Goal: Transaction & Acquisition: Subscribe to service/newsletter

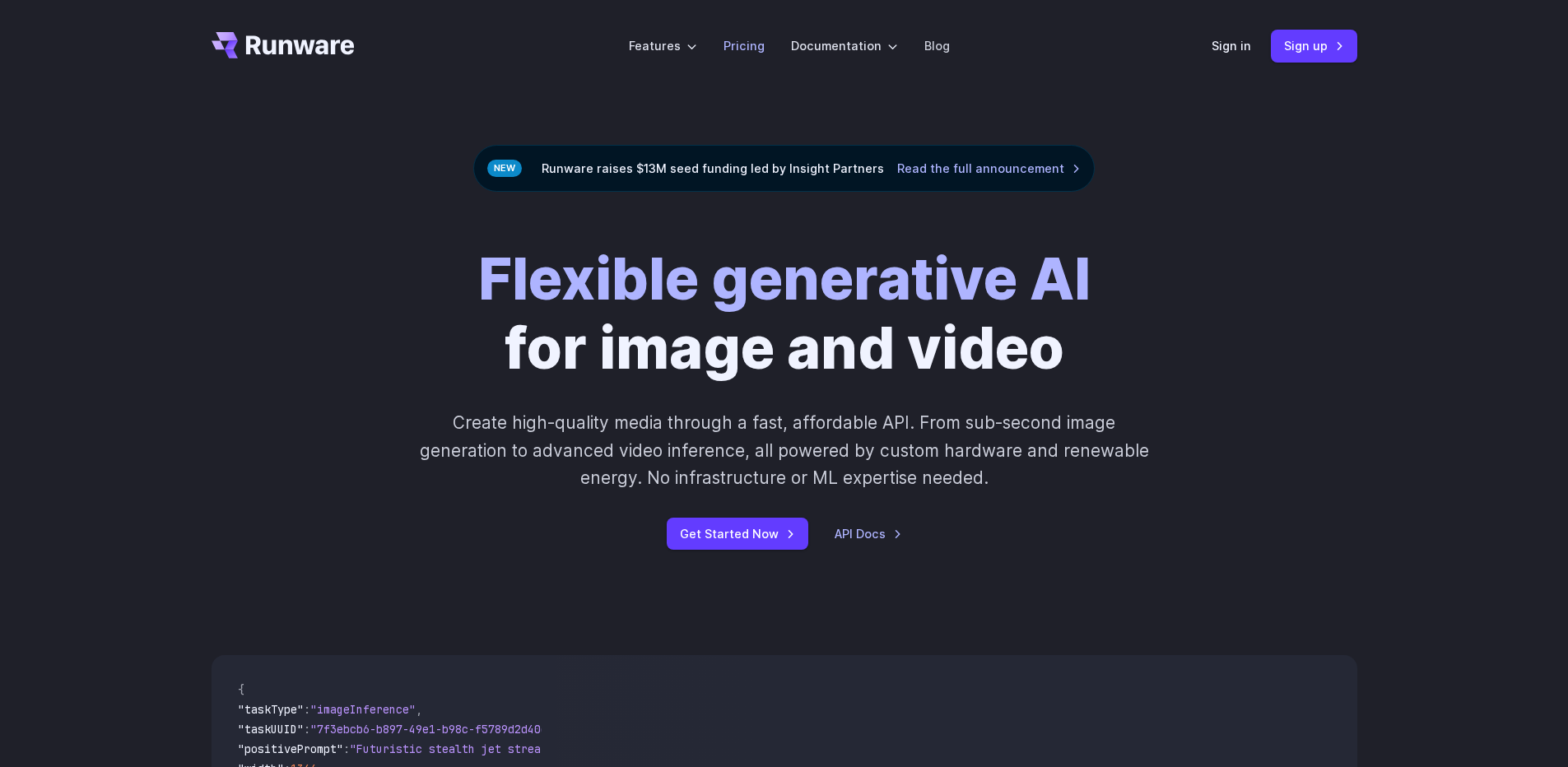
click at [734, 43] on link "Pricing" at bounding box center [744, 46] width 41 height 19
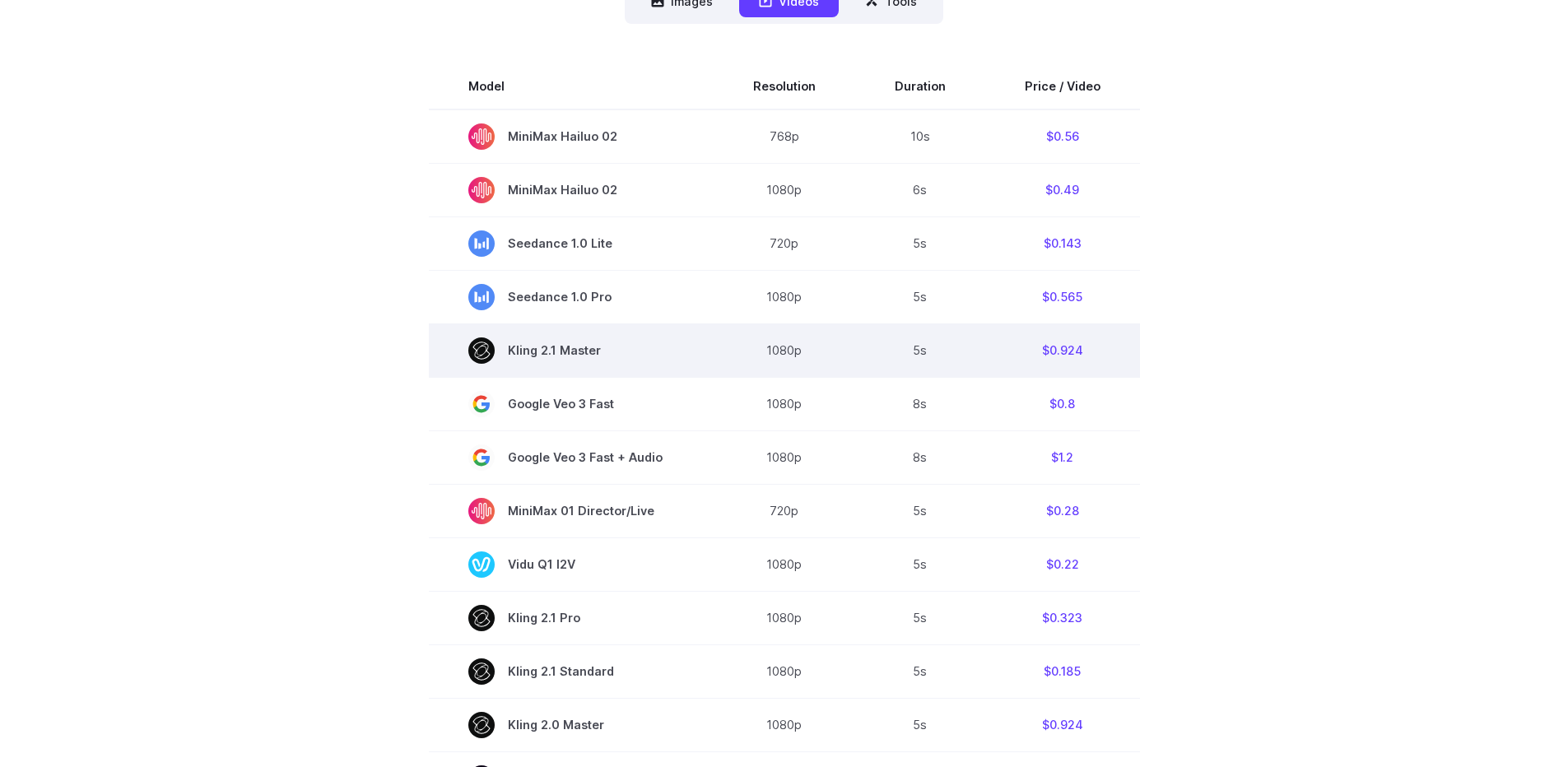
scroll to position [412, 0]
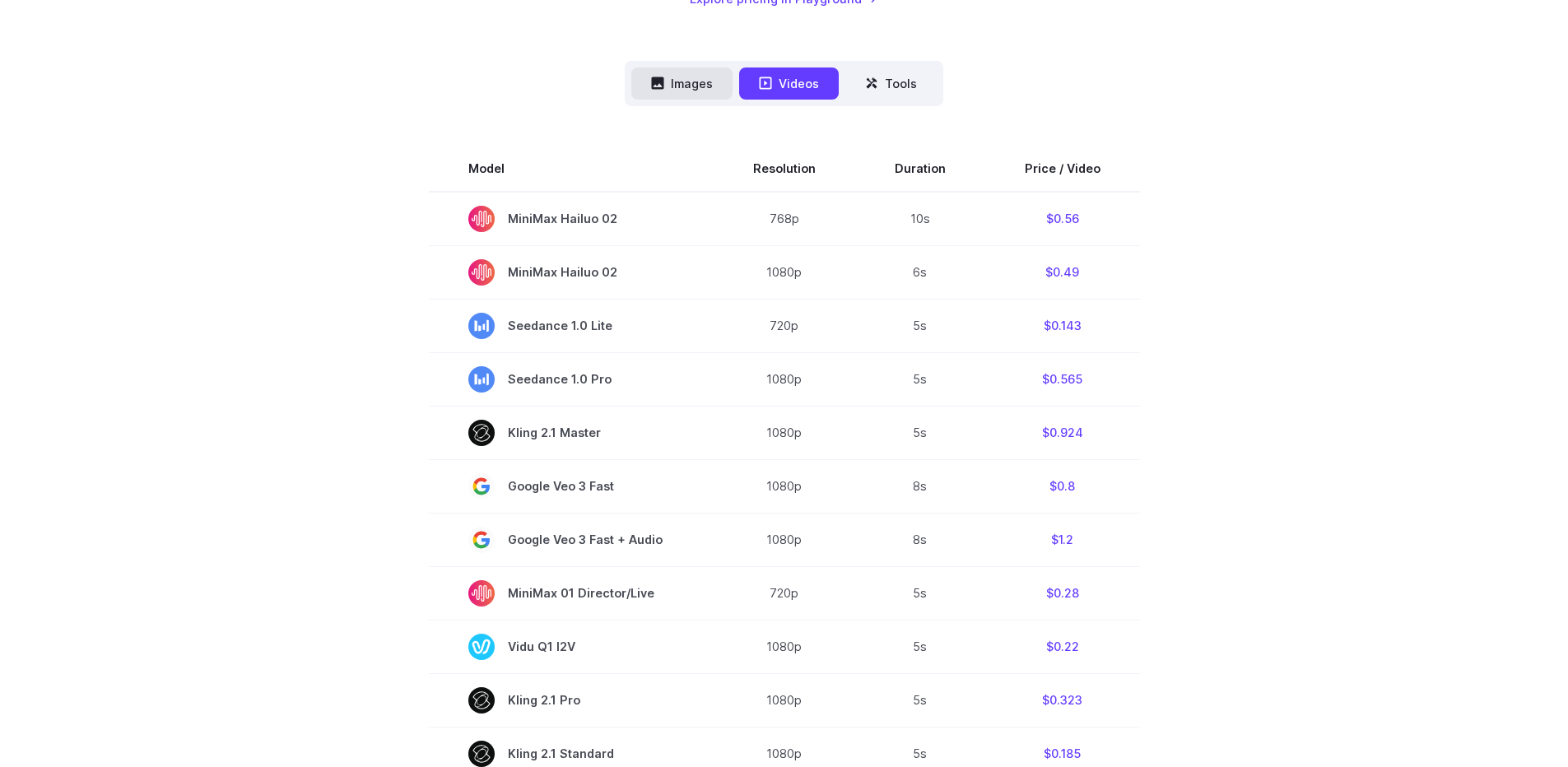
click at [706, 93] on button "Images" at bounding box center [682, 83] width 101 height 32
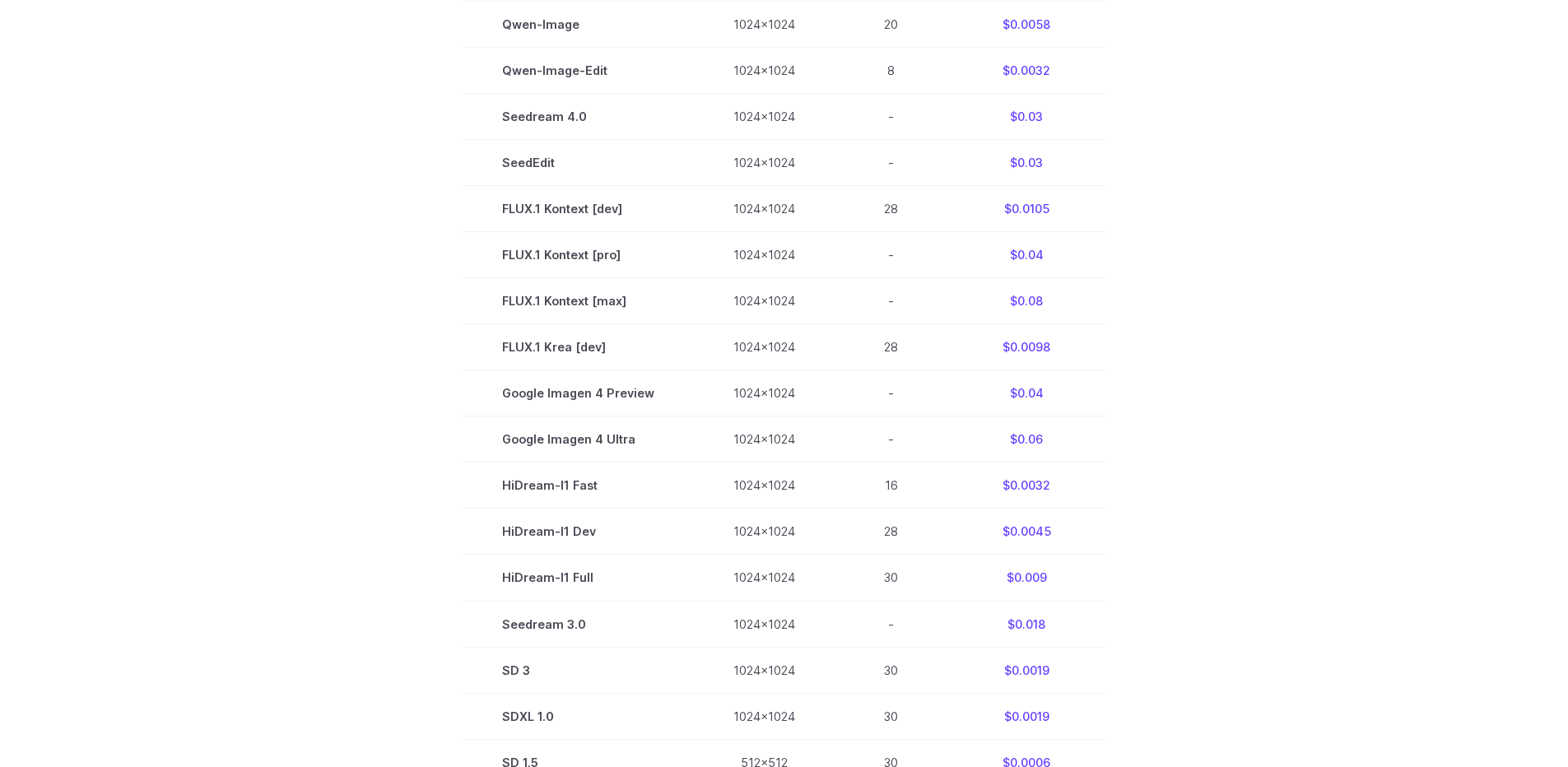
scroll to position [82, 0]
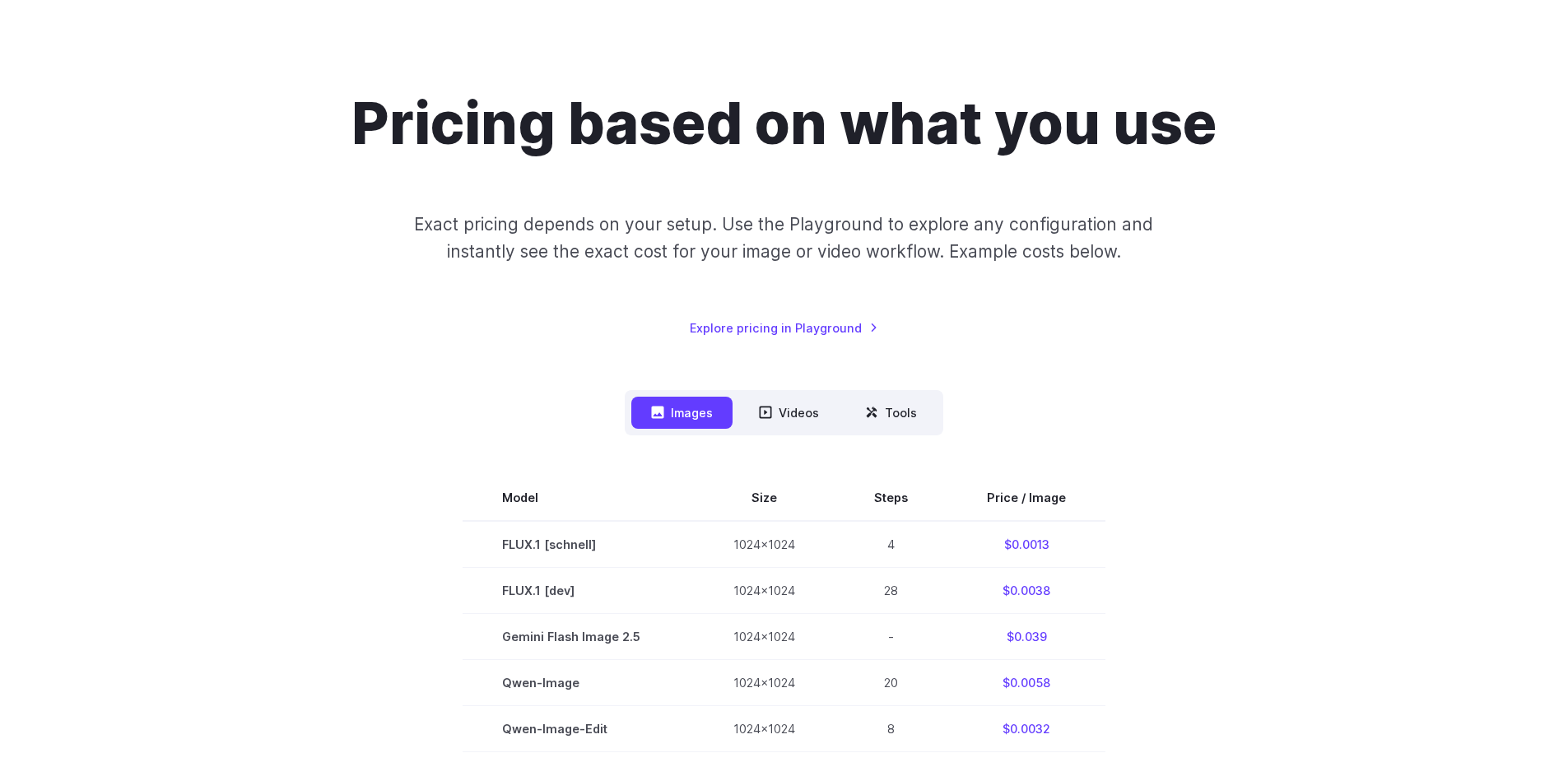
click at [926, 410] on button "Tools" at bounding box center [891, 412] width 92 height 32
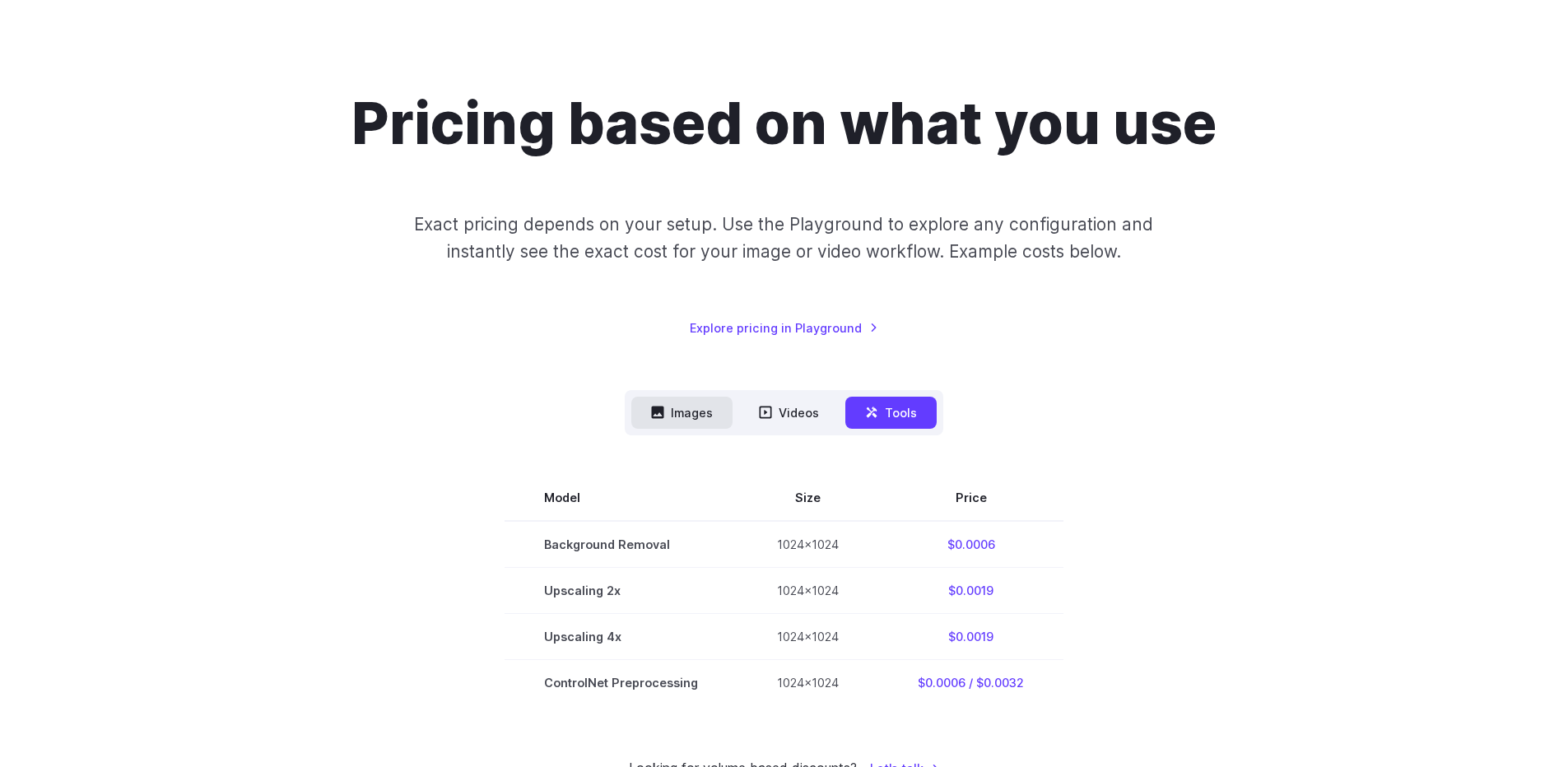
click at [679, 407] on button "Images" at bounding box center [682, 412] width 101 height 32
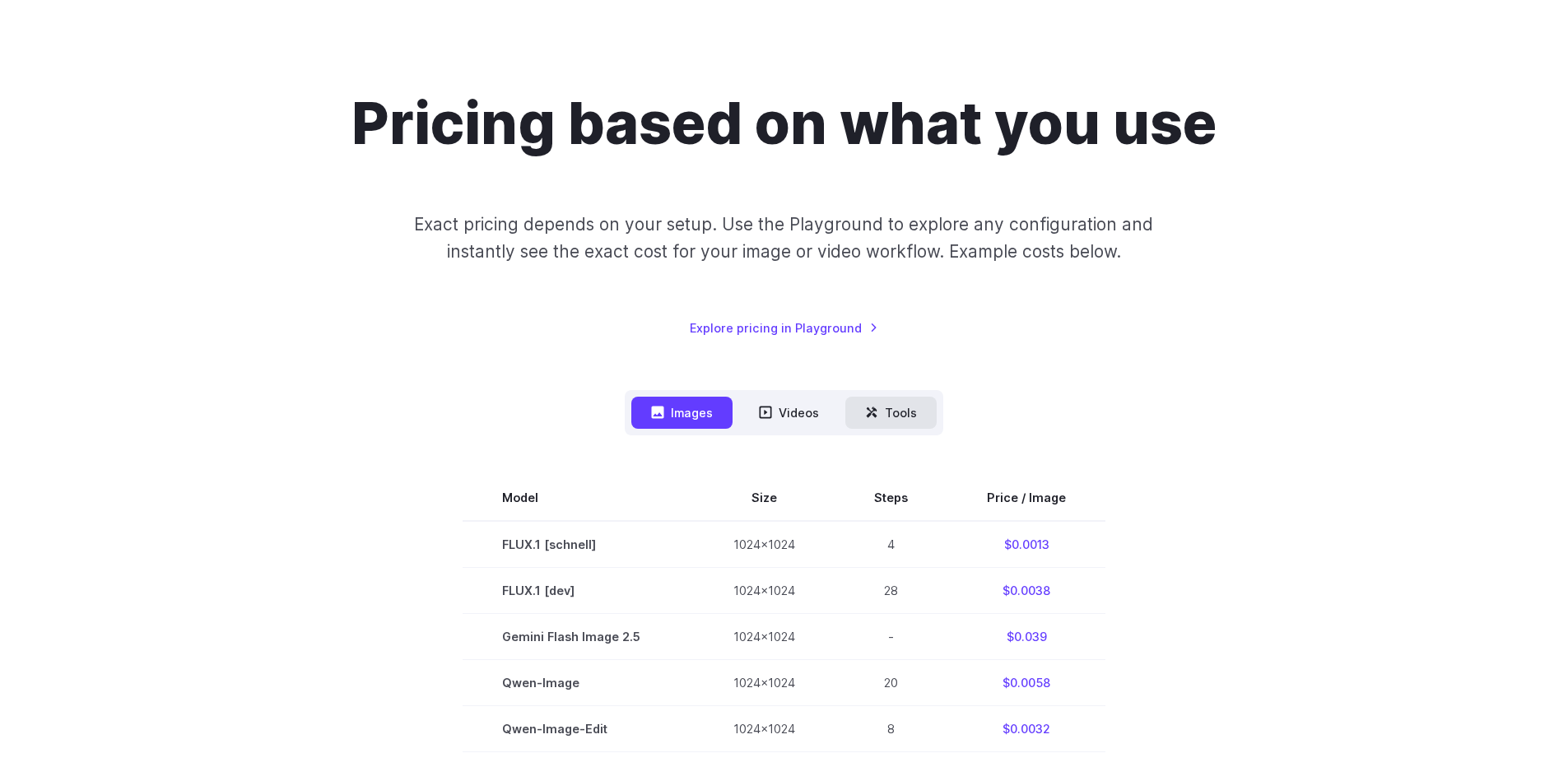
click at [881, 412] on button "Tools" at bounding box center [891, 412] width 92 height 32
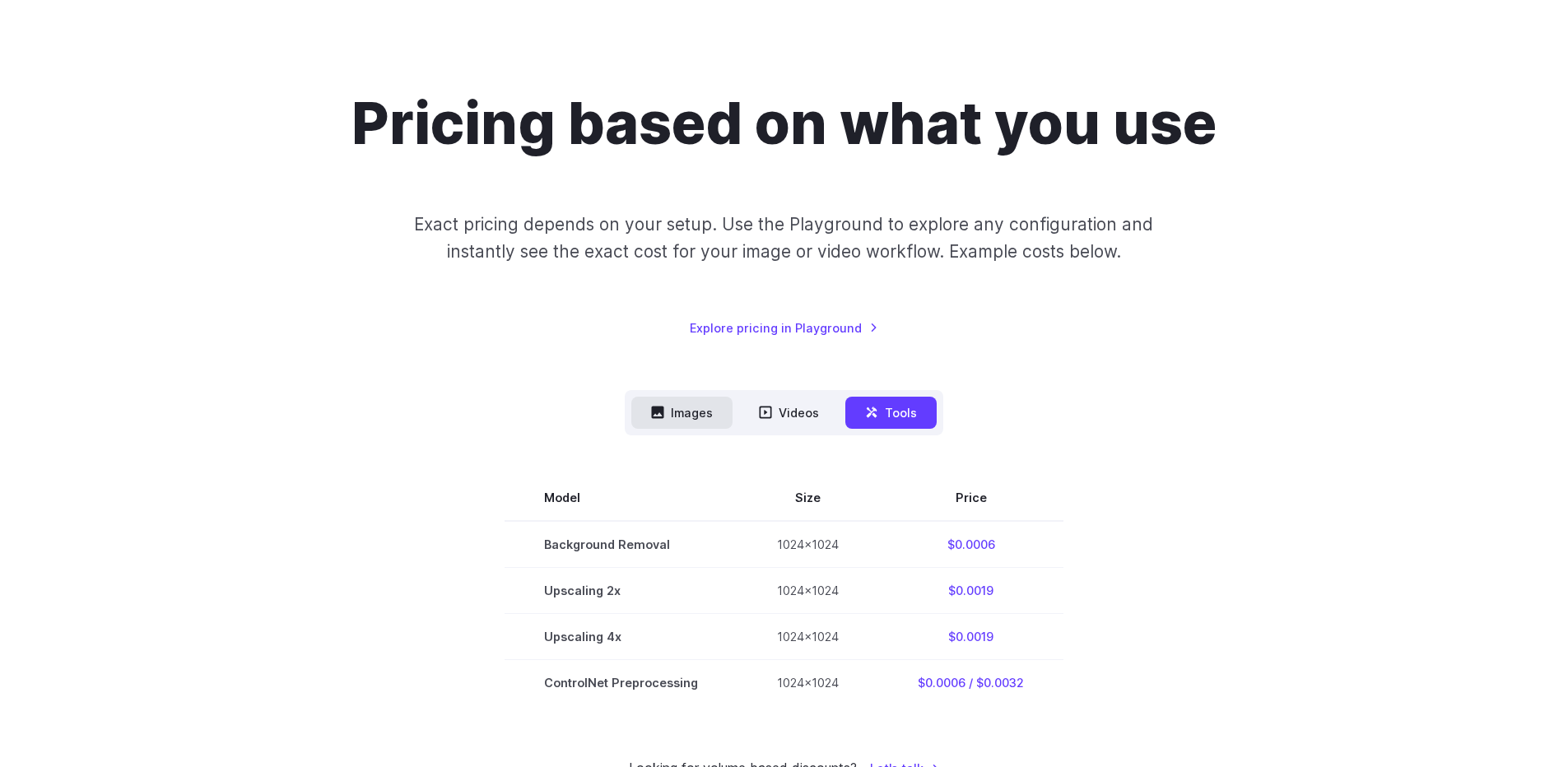
click at [678, 410] on button "Images" at bounding box center [682, 412] width 101 height 32
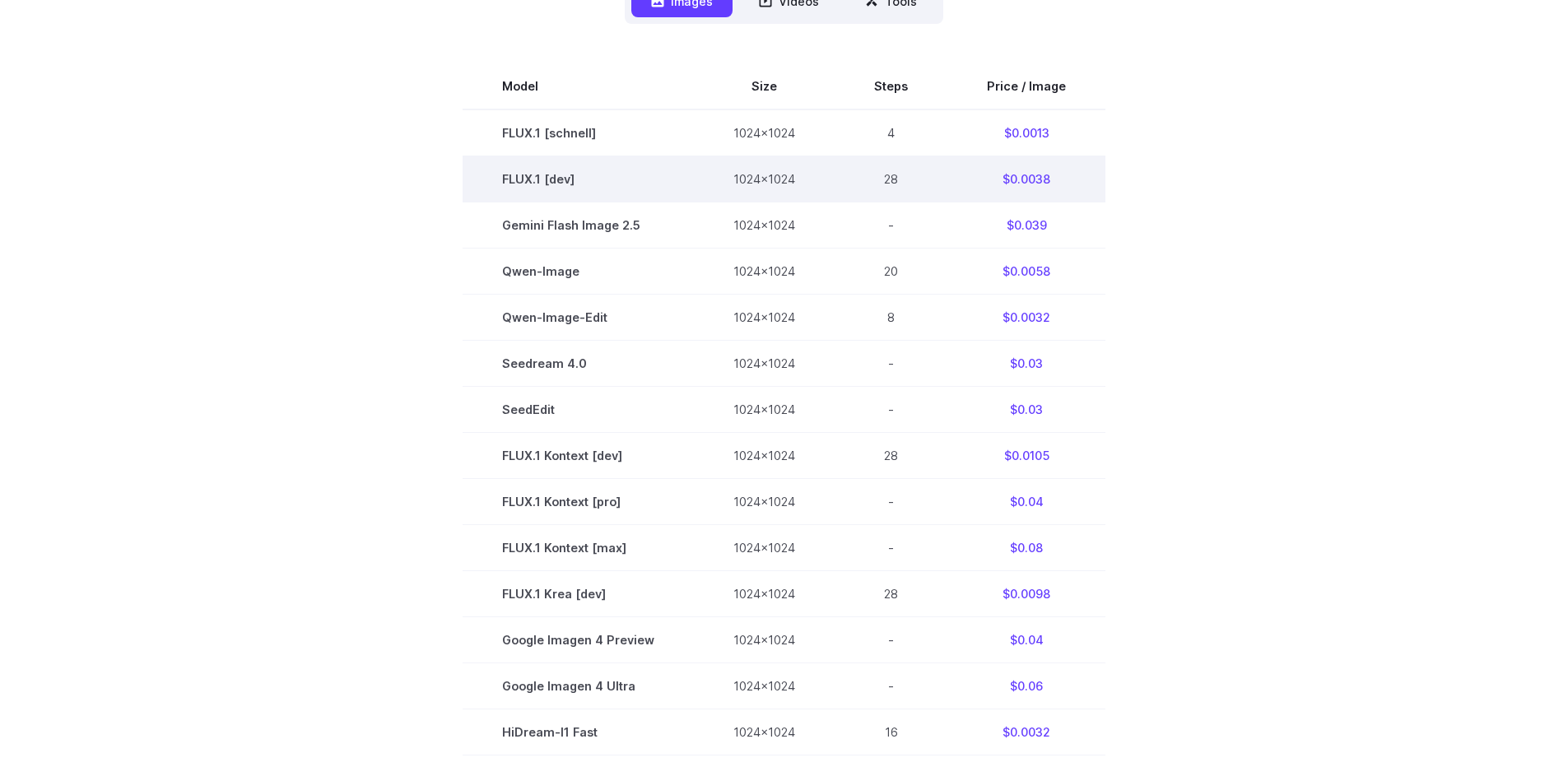
scroll to position [0, 0]
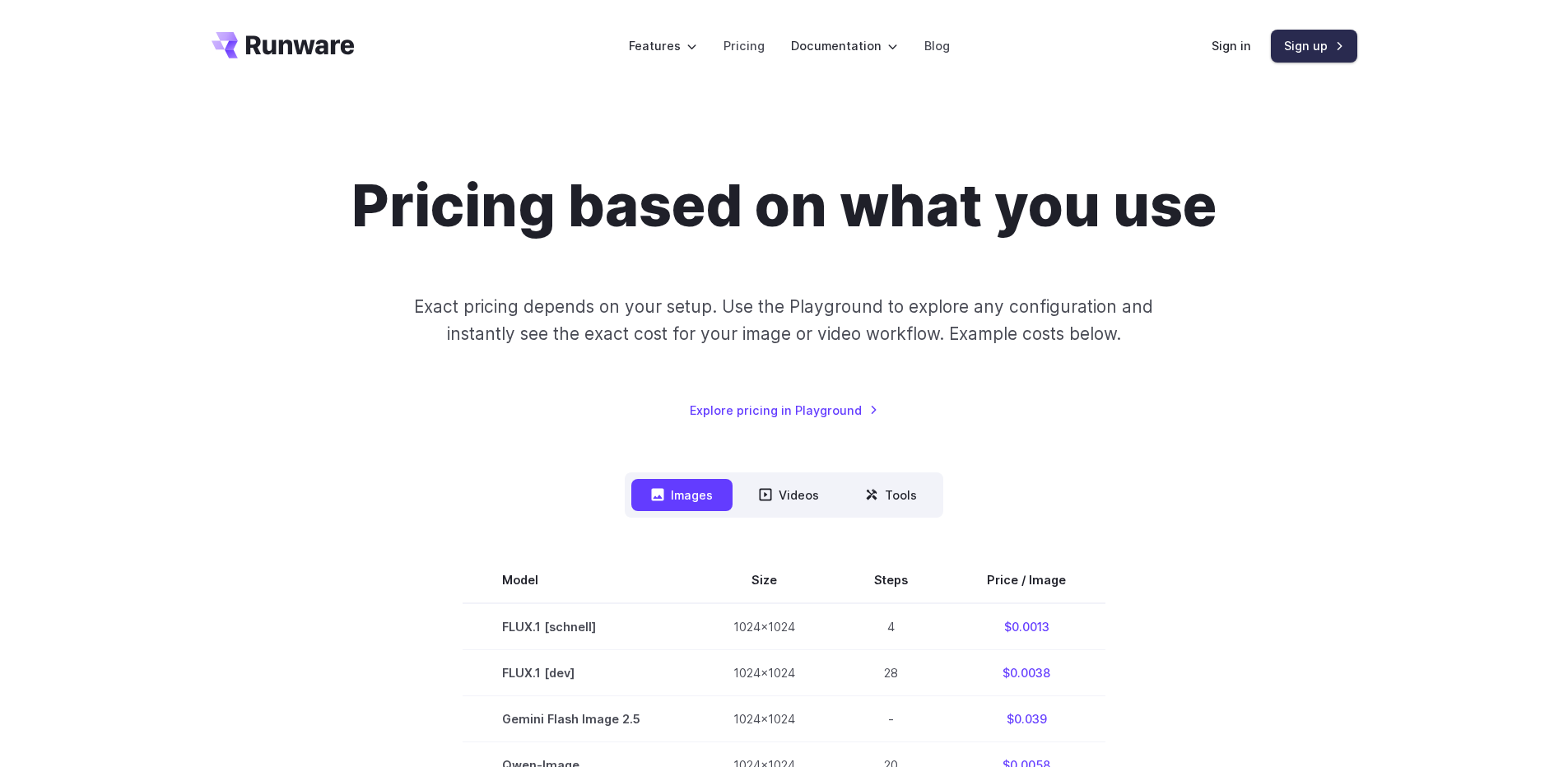
click at [1272, 36] on link "Sign up" at bounding box center [1314, 46] width 86 height 32
